Goal: Find specific page/section: Find specific page/section

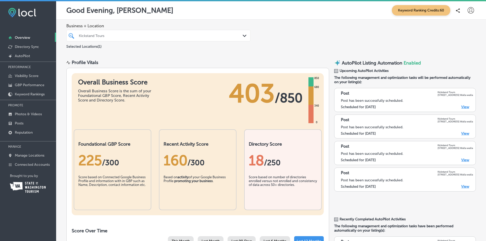
click at [19, 122] on p "Posts" at bounding box center [19, 123] width 9 height 4
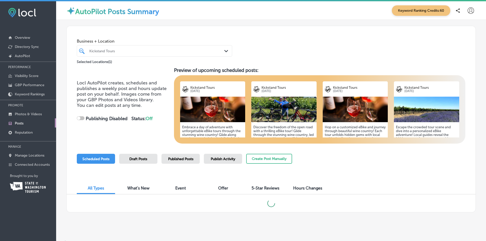
checkbox input "true"
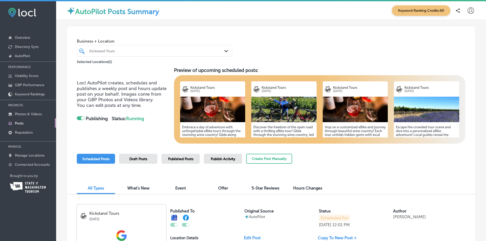
click at [407, 114] on img at bounding box center [426, 110] width 65 height 26
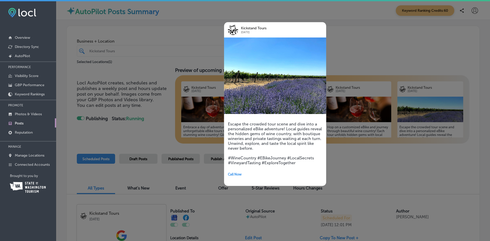
click at [381, 52] on div at bounding box center [245, 120] width 490 height 241
